Goal: Task Accomplishment & Management: Manage account settings

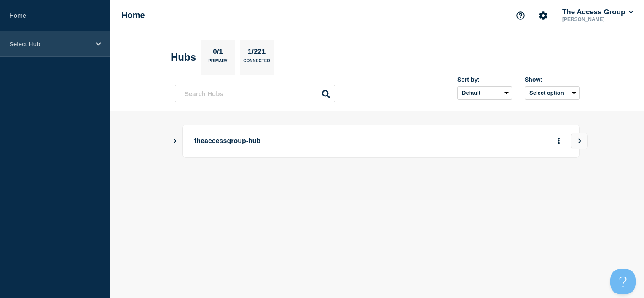
click at [83, 46] on p "Select Hub" at bounding box center [49, 43] width 81 height 7
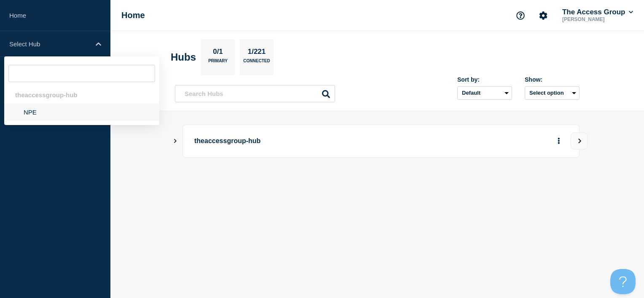
click at [52, 111] on li "NPE" at bounding box center [81, 112] width 155 height 17
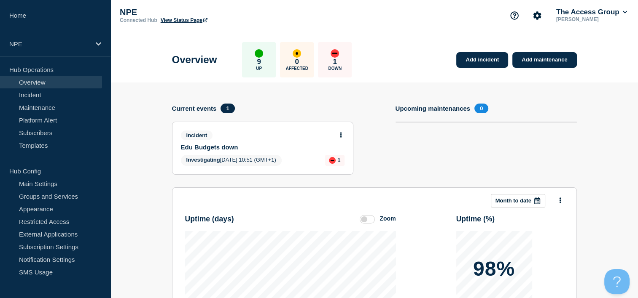
click at [342, 131] on div at bounding box center [340, 135] width 7 height 8
click at [342, 133] on button at bounding box center [340, 135] width 7 height 7
click at [341, 169] on link "Update incident" at bounding box center [340, 166] width 41 height 7
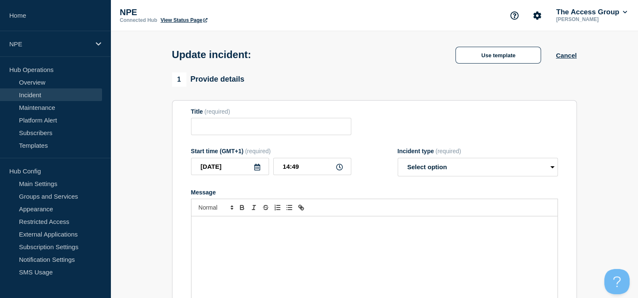
type input "Edu Budgets down"
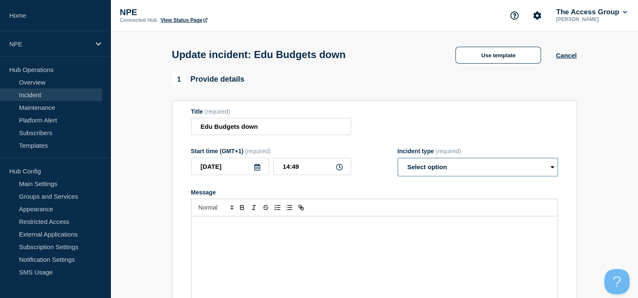
click at [502, 176] on select "Select option Investigating Identified Monitoring Resolved" at bounding box center [477, 167] width 160 height 19
select select "resolved"
click at [397, 161] on select "Select option Investigating Identified Monitoring Resolved" at bounding box center [477, 167] width 160 height 19
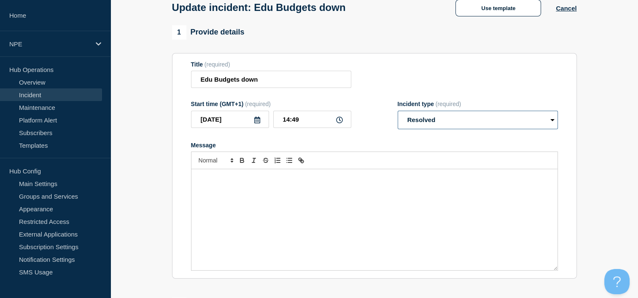
scroll to position [126, 0]
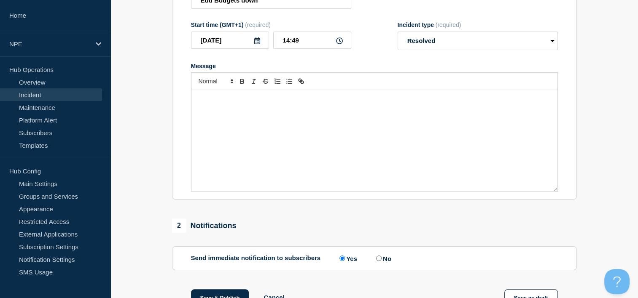
click at [278, 103] on p "Message" at bounding box center [374, 99] width 353 height 8
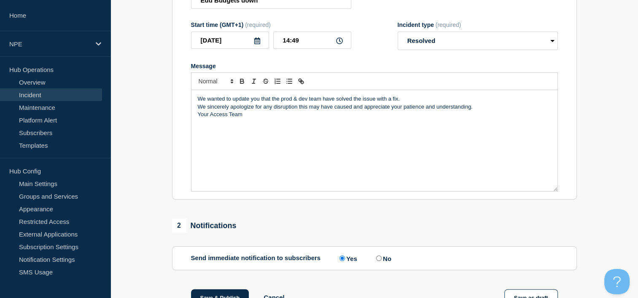
click at [197, 118] on div "We wanted to update you that the prod & dev team have solved the issue with a f…" at bounding box center [374, 140] width 366 height 101
click at [411, 103] on p "We wanted to update you that the prod & dev team have solved the issue with a f…" at bounding box center [374, 99] width 353 height 8
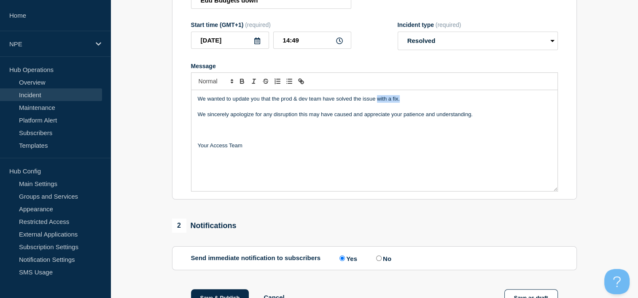
drag, startPoint x: 399, startPoint y: 102, endPoint x: 378, endPoint y: 102, distance: 21.9
click at [378, 102] on p "We wanted to update you that the prod & dev team have solved the issue with a f…" at bounding box center [374, 99] width 353 height 8
click at [196, 149] on div "We wanted to update you that the prod & dev team have solved the issue We since…" at bounding box center [374, 140] width 366 height 101
click at [381, 102] on p "We wanted to update you that the prod & dev team have solved the issue" at bounding box center [374, 99] width 353 height 8
click at [233, 126] on p "Message" at bounding box center [374, 123] width 353 height 8
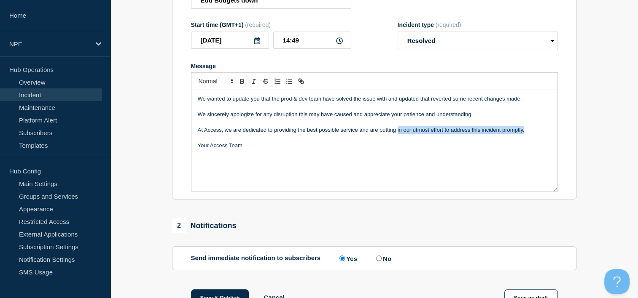
drag, startPoint x: 525, startPoint y: 132, endPoint x: 396, endPoint y: 133, distance: 128.5
click at [396, 133] on p "At Access, we are dedicated to providing the best possible service and are putt…" at bounding box center [374, 130] width 353 height 8
drag, startPoint x: 196, startPoint y: 135, endPoint x: 544, endPoint y: 135, distance: 348.0
click at [544, 135] on div "We wanted to update you that the prod & dev team have solved the issue with and…" at bounding box center [374, 140] width 366 height 101
click at [533, 130] on p "At Access, we are dedicated to providing the best possible service and are putt…" at bounding box center [374, 130] width 353 height 8
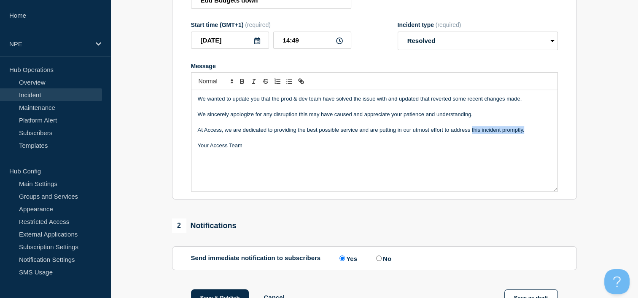
drag, startPoint x: 529, startPoint y: 130, endPoint x: 471, endPoint y: 135, distance: 57.5
click at [471, 134] on p "At Access, we are dedicated to providing the best possible service and are putt…" at bounding box center [374, 130] width 353 height 8
drag, startPoint x: 223, startPoint y: 138, endPoint x: 196, endPoint y: 140, distance: 27.0
click at [196, 140] on div "We wanted to update you that the prod & dev team have solved the issue with and…" at bounding box center [374, 140] width 366 height 101
drag, startPoint x: 197, startPoint y: 132, endPoint x: 287, endPoint y: 134, distance: 89.8
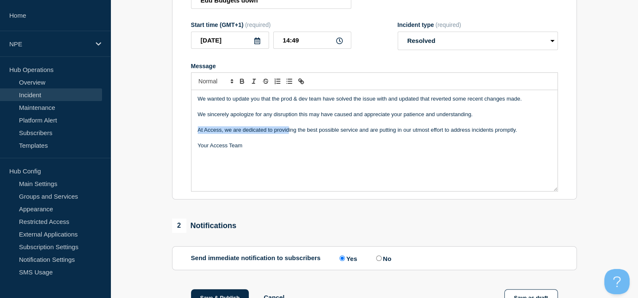
click at [287, 134] on p "At Access, we are dedicated to providing the best possible service and are putt…" at bounding box center [374, 130] width 353 height 8
click at [348, 162] on div "We wanted to update you that the prod & dev team have solved the issue with and…" at bounding box center [374, 140] width 366 height 101
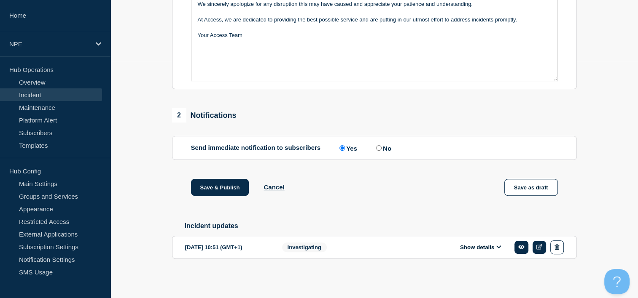
scroll to position [241, 0]
click at [225, 185] on button "Save & Publish" at bounding box center [220, 187] width 58 height 17
